Goal: Information Seeking & Learning: Learn about a topic

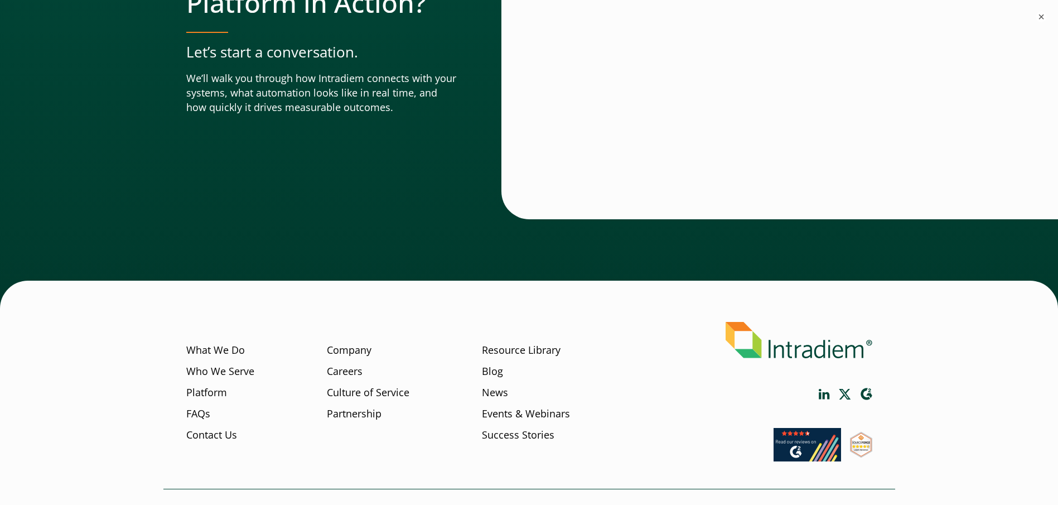
scroll to position [3945, 0]
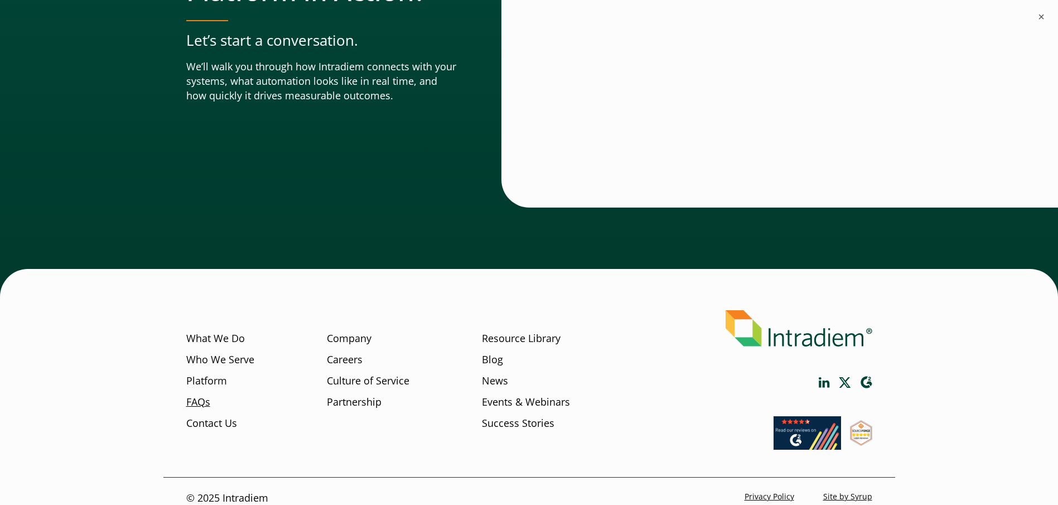
click at [202, 395] on link "FAQs" at bounding box center [198, 402] width 24 height 14
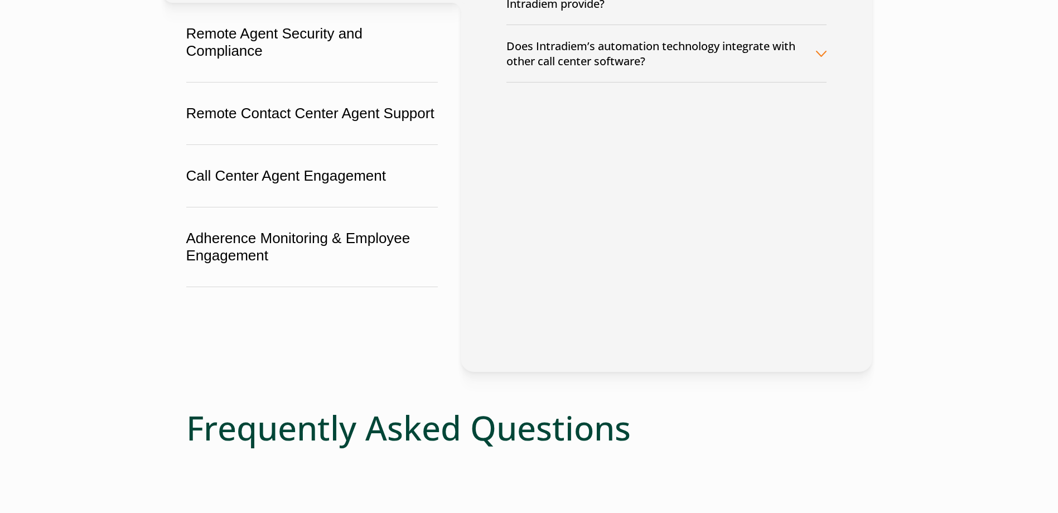
scroll to position [223, 0]
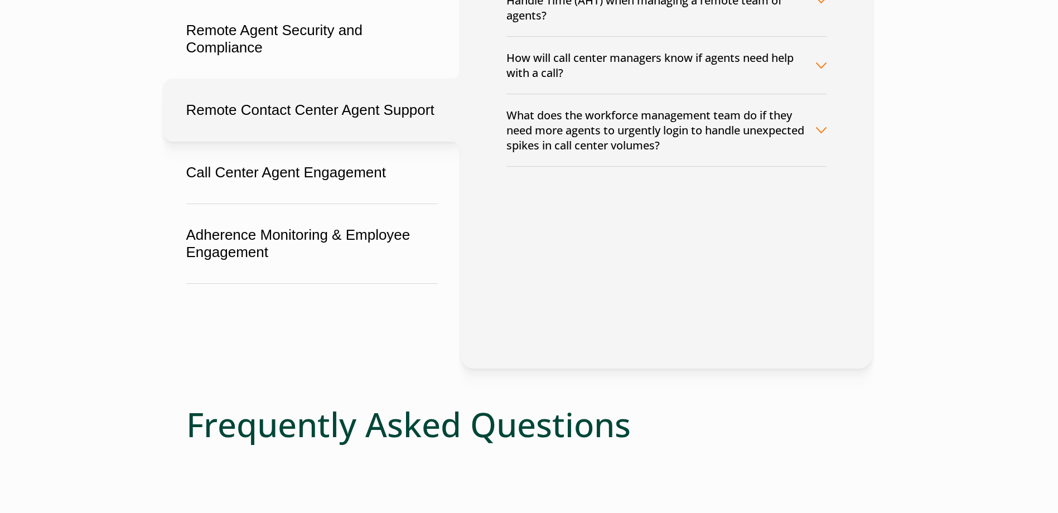
click at [341, 100] on button "Remote Contact Center Agent Support" at bounding box center [311, 110] width 297 height 63
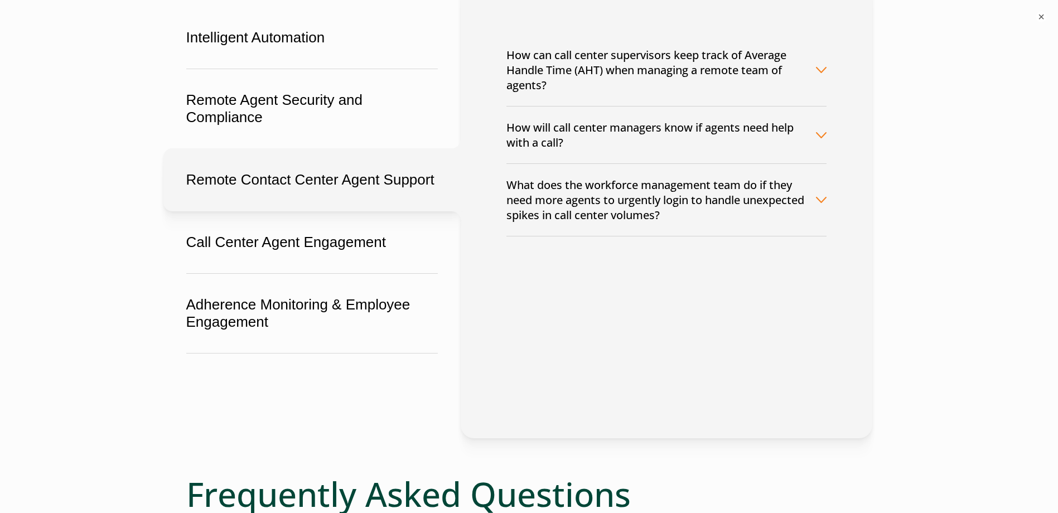
scroll to position [167, 0]
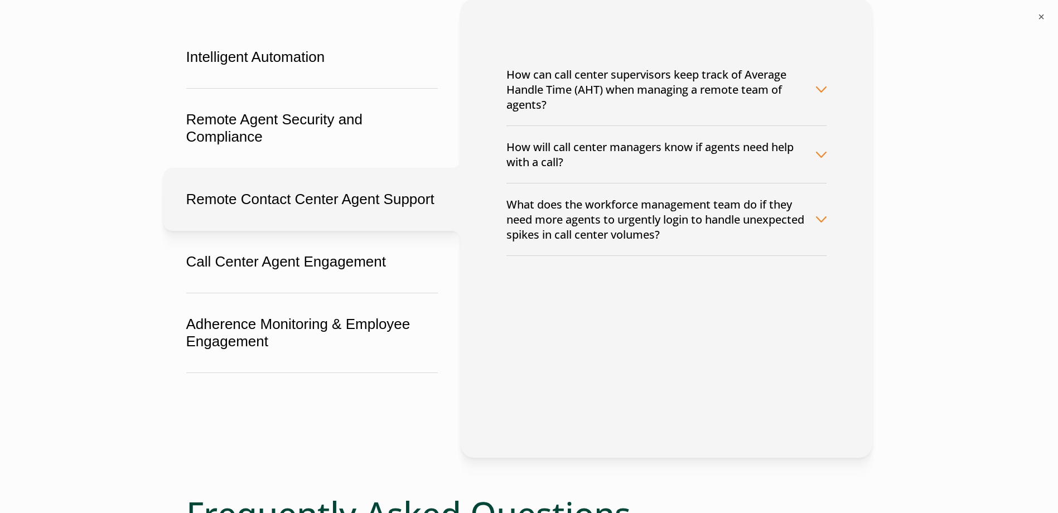
click at [813, 156] on button "How will call center managers know if agents need help with a call?" at bounding box center [666, 154] width 320 height 57
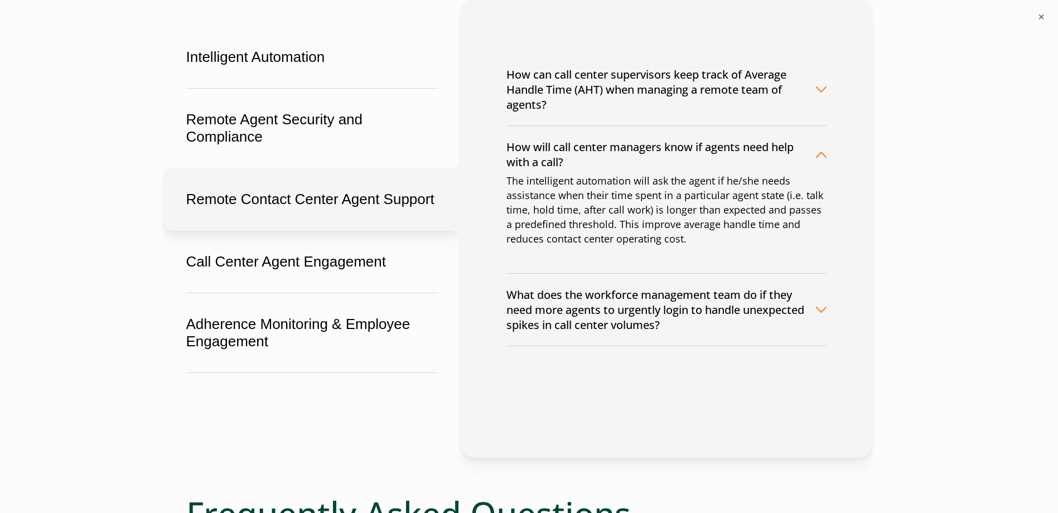
click at [814, 155] on button "How will call center managers know if agents need help with a call?" at bounding box center [666, 154] width 320 height 57
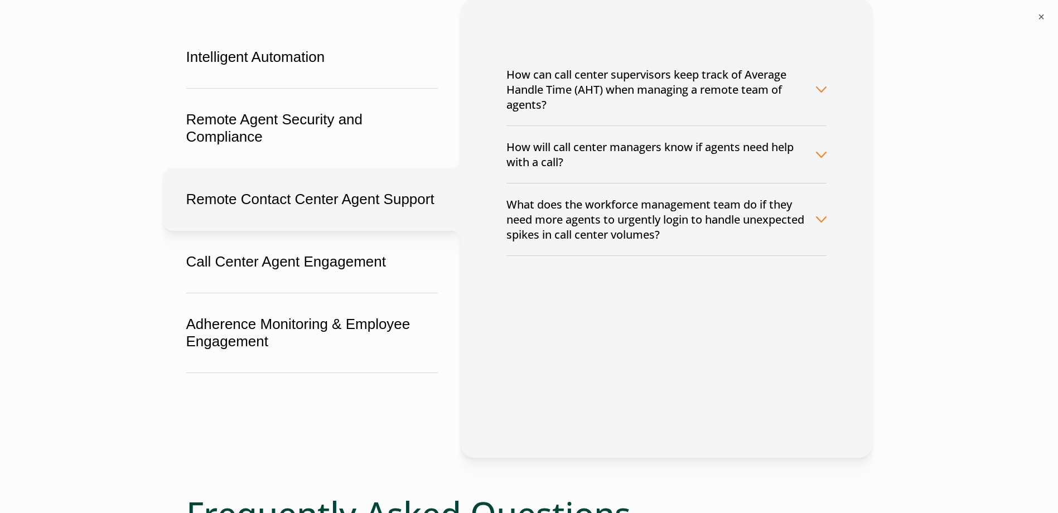
click at [819, 90] on button "How can call center supervisors keep track of Average Handle Time (AHT) when ma…" at bounding box center [666, 90] width 320 height 72
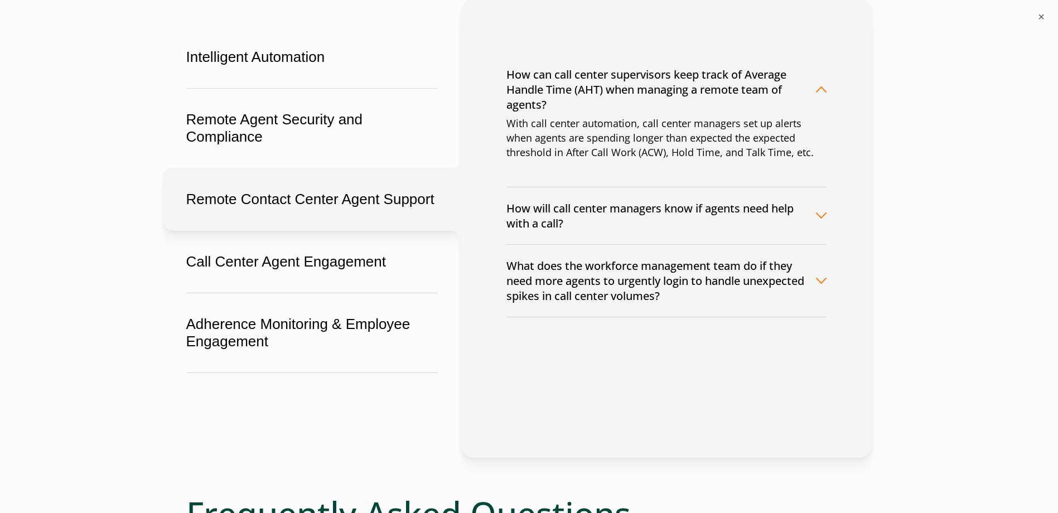
click at [819, 90] on button "How can call center supervisors keep track of Average Handle Time (AHT) when ma…" at bounding box center [666, 90] width 320 height 72
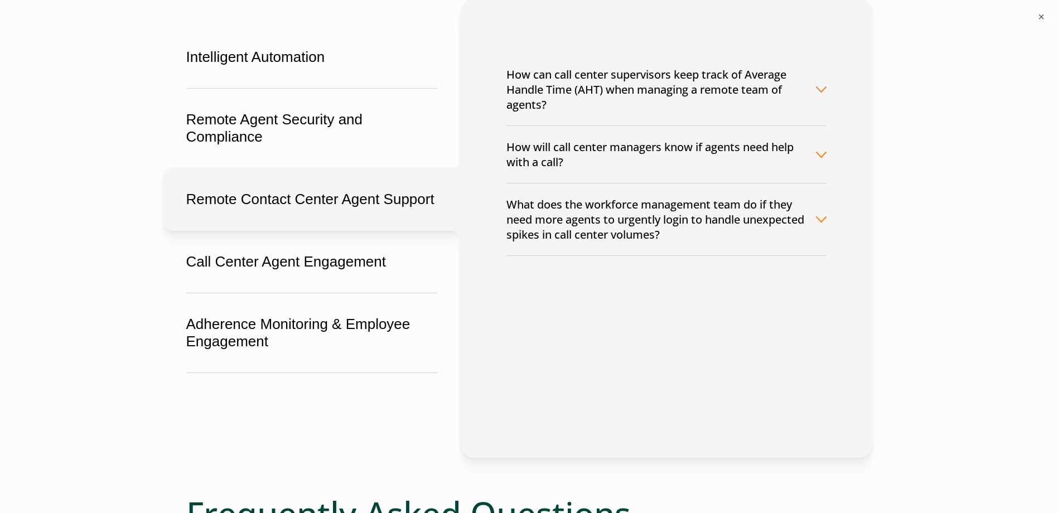
click at [819, 220] on button "What does the workforce management team do if they need more agents to urgently…" at bounding box center [666, 219] width 320 height 72
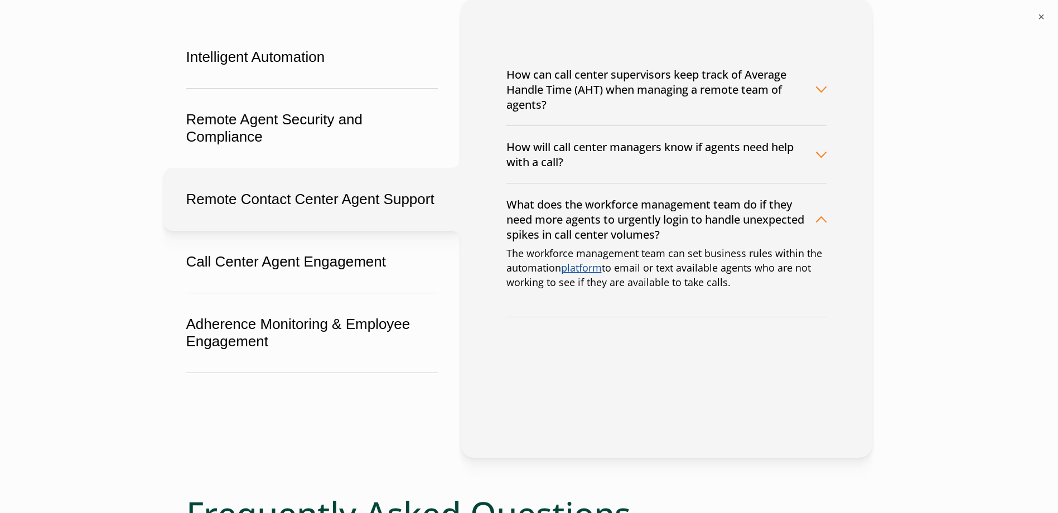
click at [595, 269] on link "platform" at bounding box center [581, 267] width 41 height 13
